Goal: Navigation & Orientation: Find specific page/section

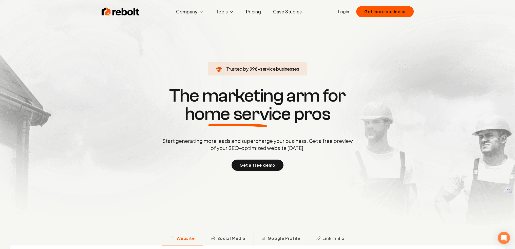
click at [250, 12] on link "Pricing" at bounding box center [253, 12] width 23 height 10
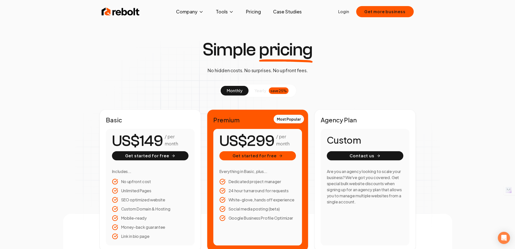
click at [256, 90] on span "yearly" at bounding box center [261, 91] width 12 height 6
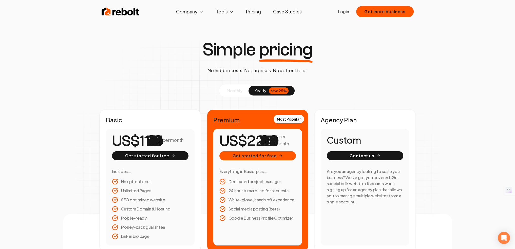
click at [237, 90] on span "monthly" at bounding box center [235, 90] width 16 height 5
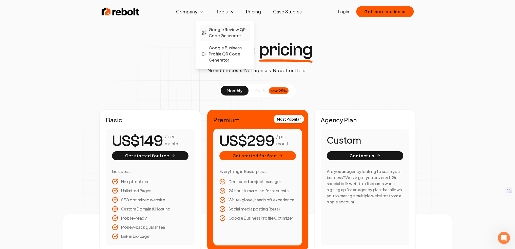
click at [224, 34] on span "Google Review QR Code Generator" at bounding box center [229, 33] width 40 height 12
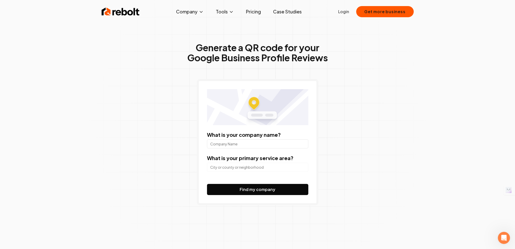
click at [288, 12] on link "Case Studies" at bounding box center [287, 12] width 36 height 10
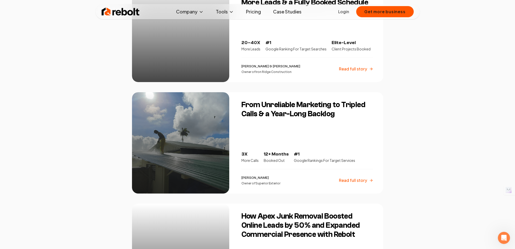
scroll to position [152, 0]
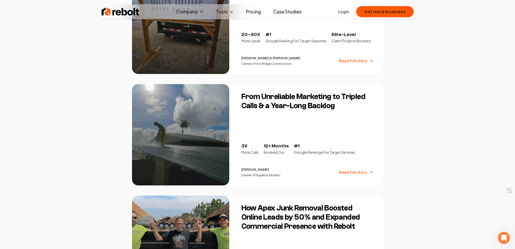
click at [113, 13] on img at bounding box center [121, 12] width 38 height 10
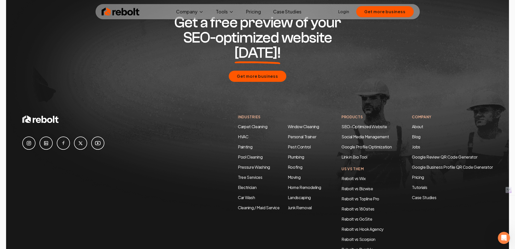
scroll to position [2433, 0]
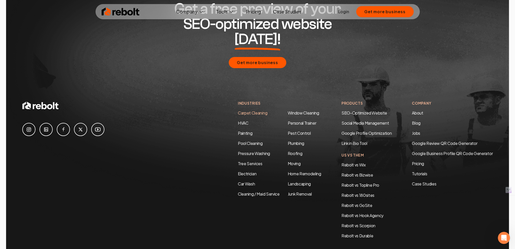
click at [256, 110] on link "Carpet Cleaning" at bounding box center [252, 112] width 29 height 5
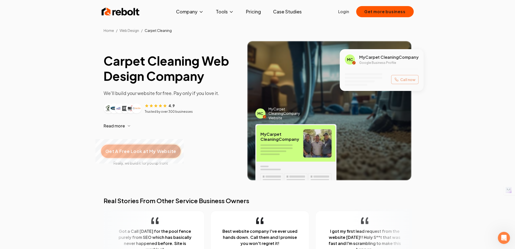
click at [124, 151] on span "Get A Free Look at My Website" at bounding box center [140, 151] width 71 height 7
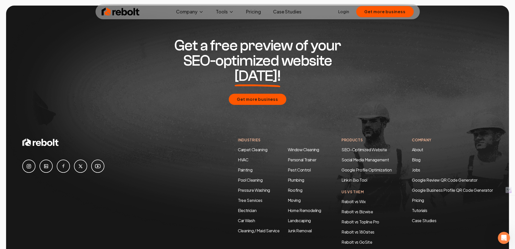
scroll to position [2482, 0]
